Goal: Check status

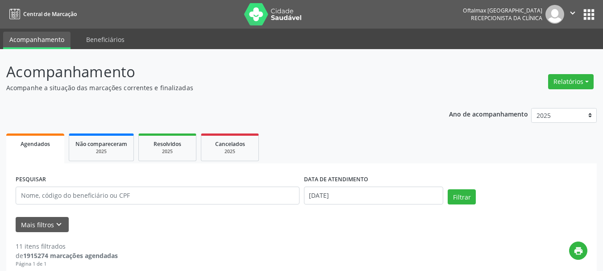
select select "8"
click at [373, 196] on input "[DATE]" at bounding box center [374, 196] width 140 height 18
click at [399, 242] on div "print" at bounding box center [352, 254] width 469 height 26
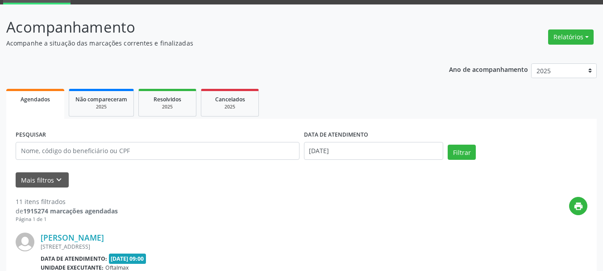
scroll to position [134, 0]
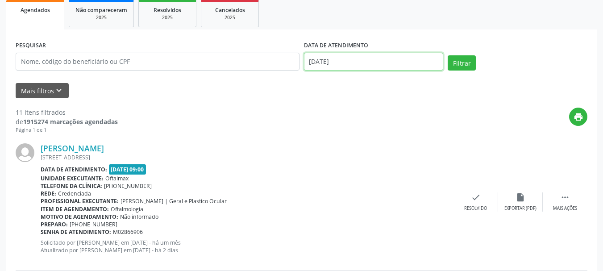
click at [403, 58] on input "[DATE]" at bounding box center [374, 62] width 140 height 18
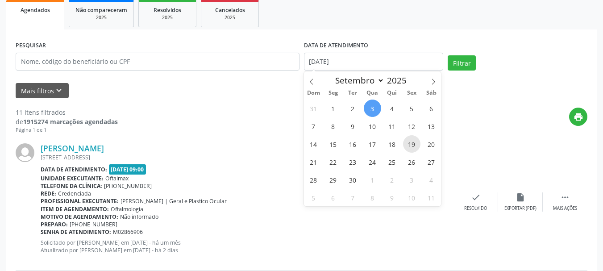
click at [411, 145] on span "19" at bounding box center [411, 143] width 17 height 17
type input "[DATE]"
click at [411, 145] on span "19" at bounding box center [411, 143] width 17 height 17
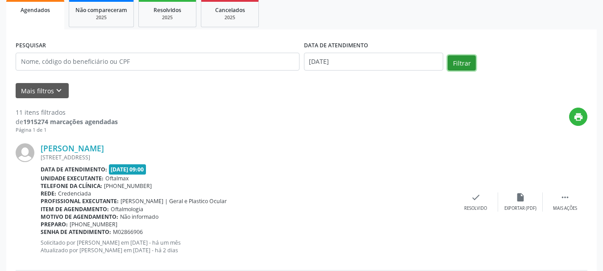
click at [466, 59] on button "Filtrar" at bounding box center [462, 62] width 28 height 15
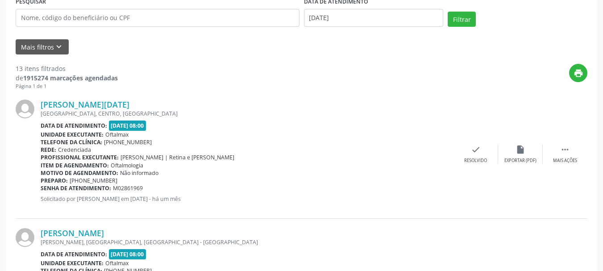
scroll to position [178, 0]
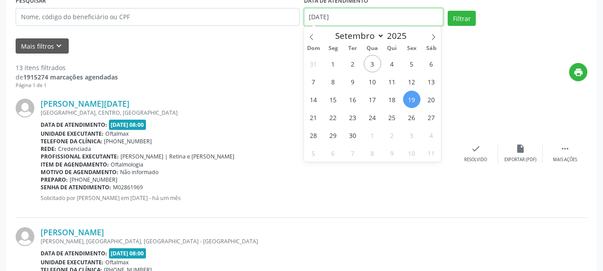
click at [424, 18] on input "[DATE]" at bounding box center [374, 17] width 140 height 18
